Goal: Transaction & Acquisition: Subscribe to service/newsletter

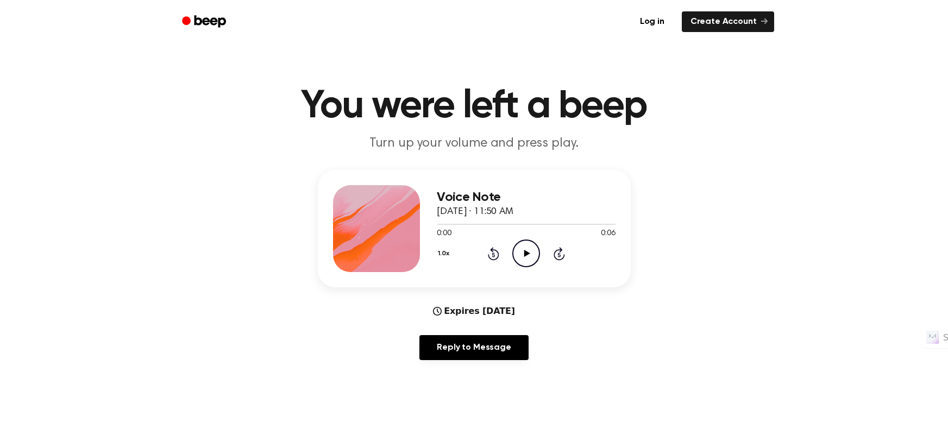
click at [526, 256] on icon "Play Audio" at bounding box center [526, 253] width 28 height 28
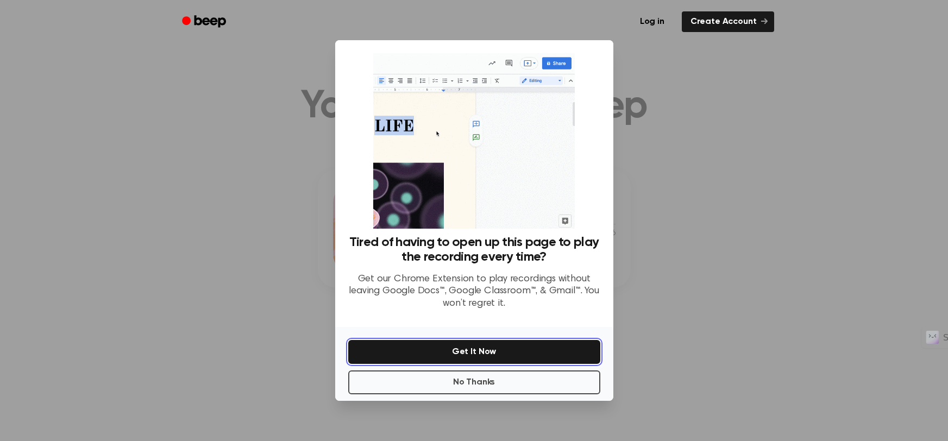
click at [503, 351] on button "Get It Now" at bounding box center [474, 352] width 252 height 24
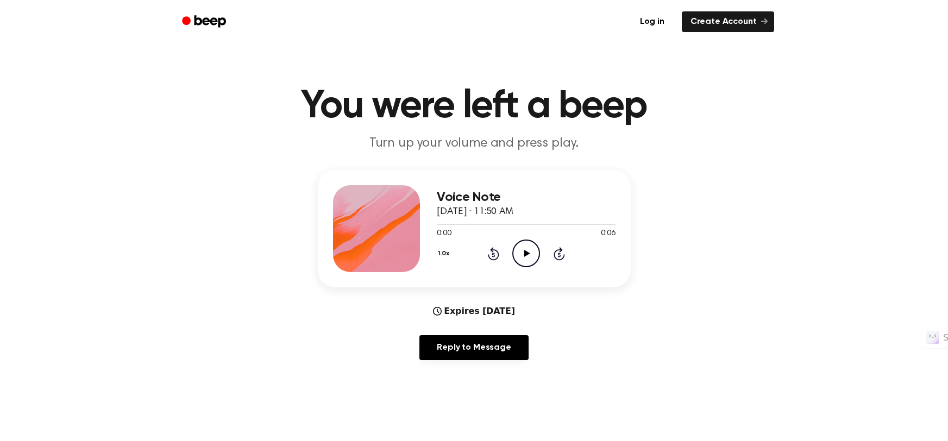
click at [526, 258] on icon "Play Audio" at bounding box center [526, 253] width 28 height 28
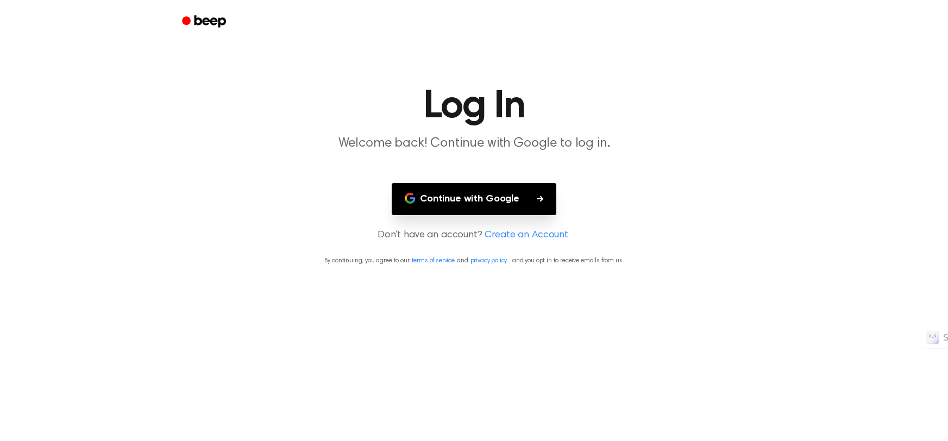
click at [498, 200] on button "Continue with Google" at bounding box center [474, 199] width 165 height 32
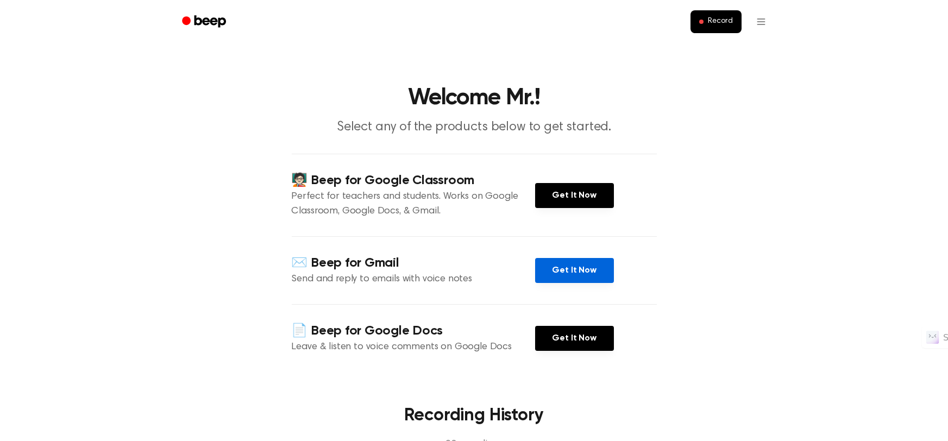
click at [576, 275] on link "Get It Now" at bounding box center [574, 270] width 79 height 25
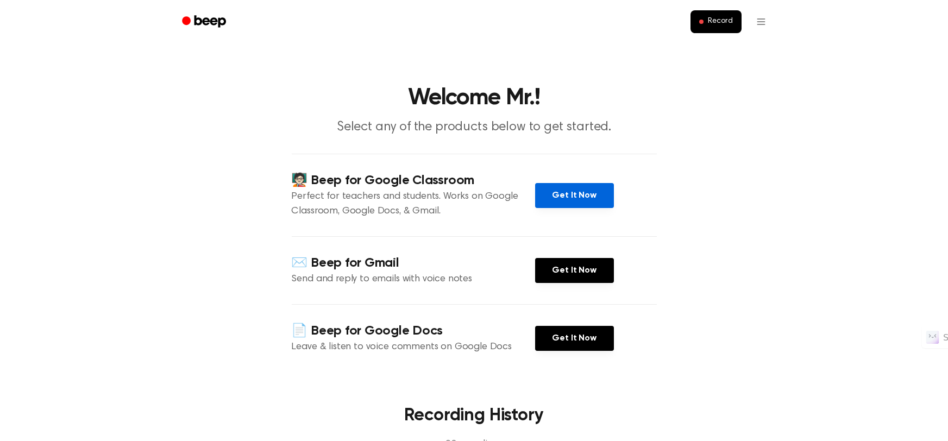
click at [581, 195] on link "Get It Now" at bounding box center [574, 195] width 79 height 25
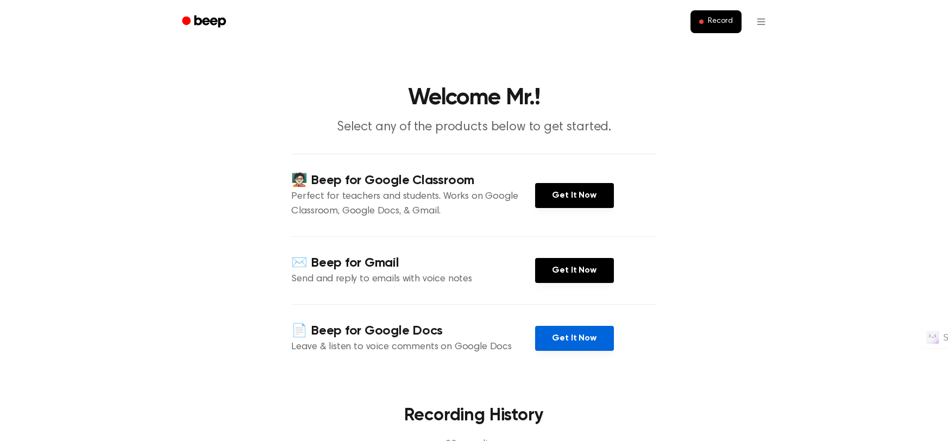
click at [569, 346] on link "Get It Now" at bounding box center [574, 338] width 79 height 25
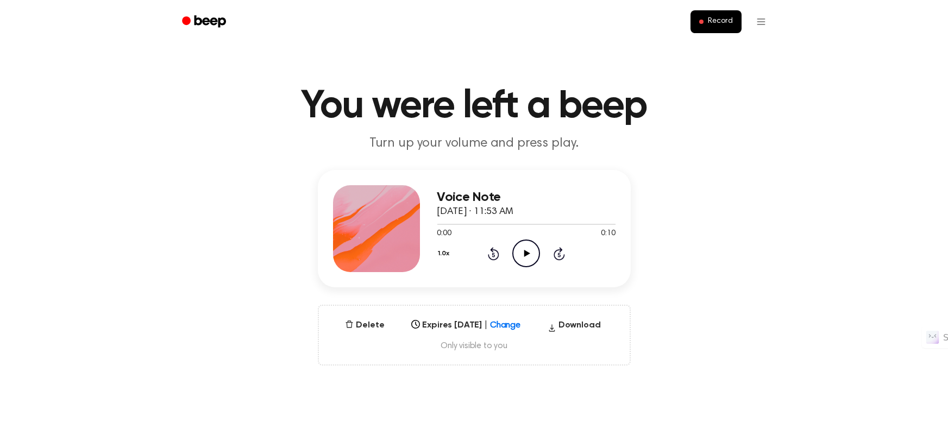
click at [527, 255] on icon "Play Audio" at bounding box center [526, 253] width 28 height 28
click at [358, 325] on button "Delete" at bounding box center [364, 325] width 48 height 13
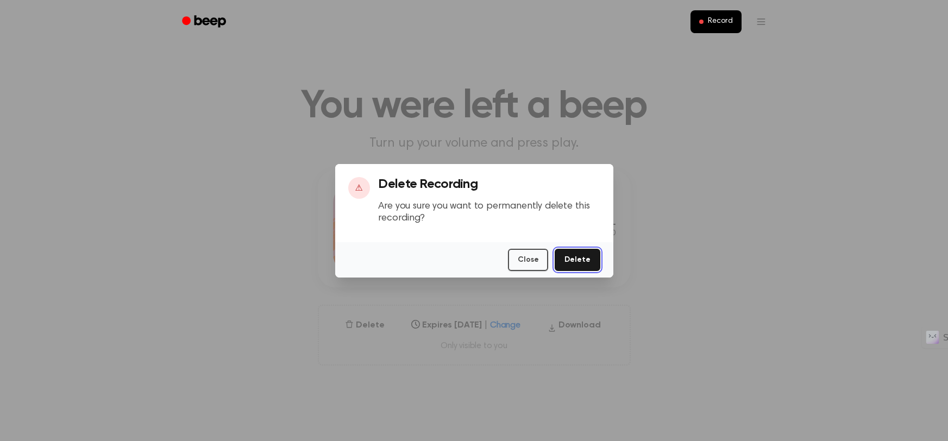
click at [589, 266] on button "Delete" at bounding box center [576, 260] width 45 height 22
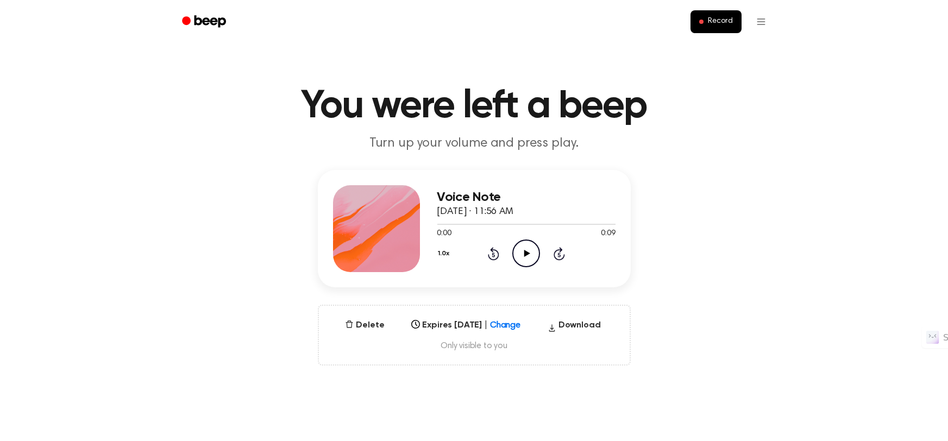
click at [531, 255] on icon "Play Audio" at bounding box center [526, 253] width 28 height 28
